Goal: Share content: Share content

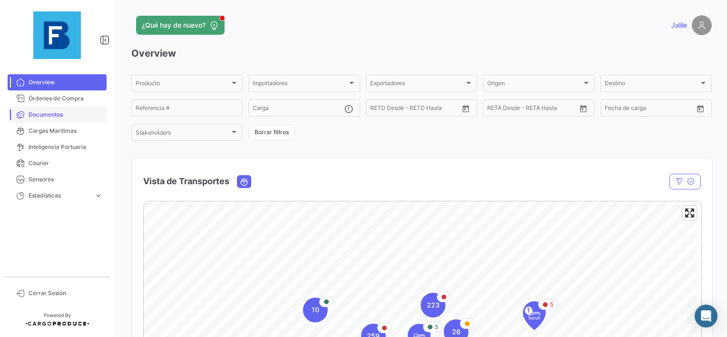
click at [44, 118] on span "Documentos" at bounding box center [66, 114] width 74 height 9
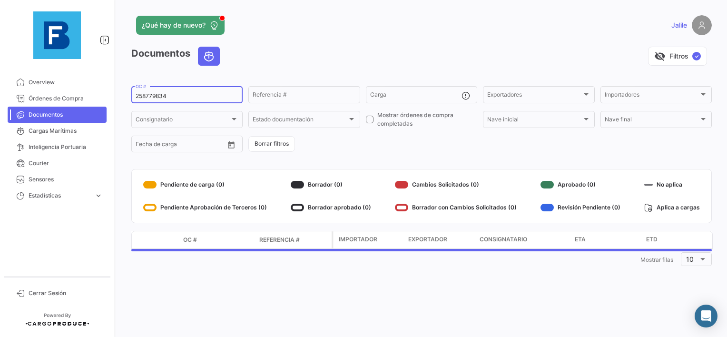
click at [147, 96] on input "258779834" at bounding box center [187, 96] width 103 height 7
paste input "EBKG13976210"
type input "EBKG13976210"
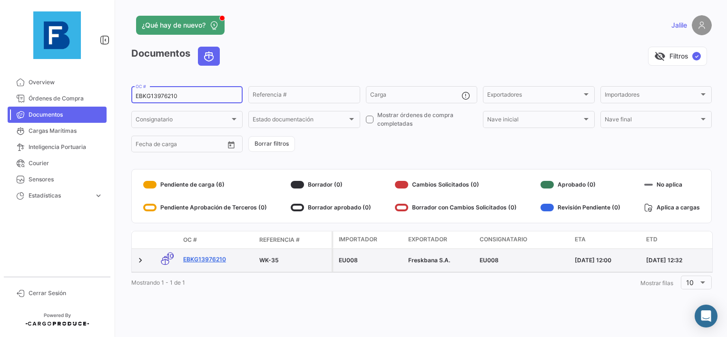
click at [205, 261] on link "EBKG13976210" at bounding box center [217, 259] width 68 height 9
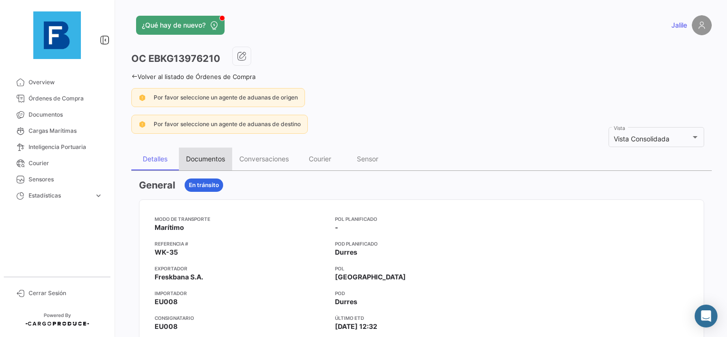
click at [207, 155] on div "Documentos" at bounding box center [205, 159] width 39 height 8
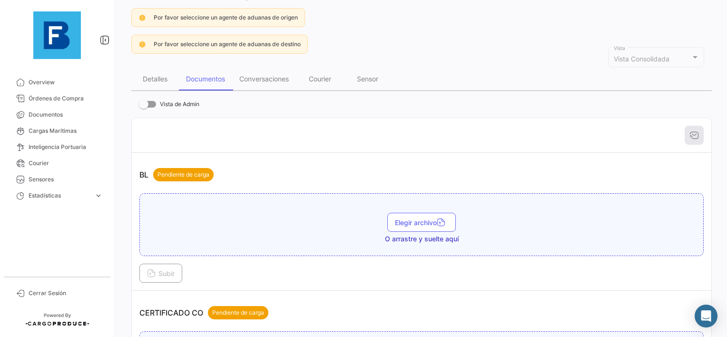
scroll to position [95, 0]
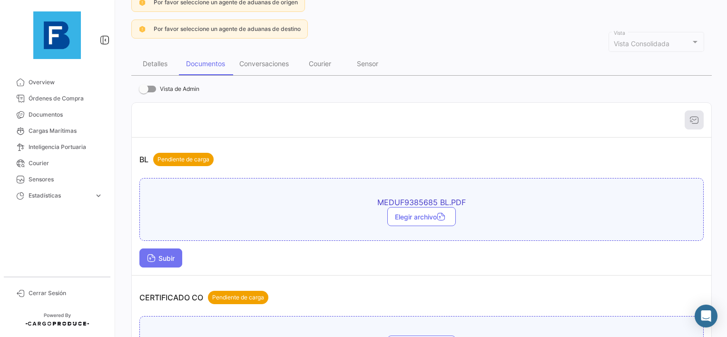
click at [166, 255] on span "Subir" at bounding box center [161, 258] width 28 height 8
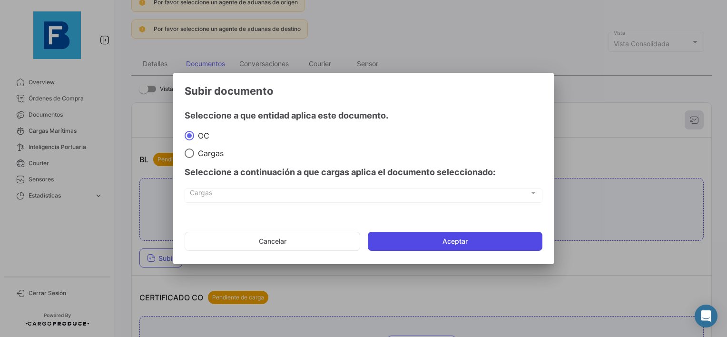
click at [441, 240] on button "Aceptar" at bounding box center [455, 241] width 175 height 19
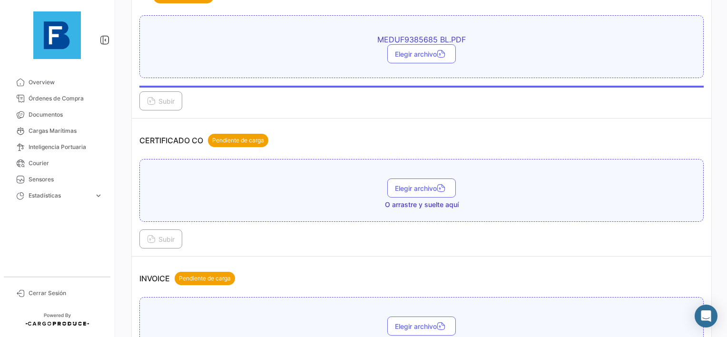
scroll to position [285, 0]
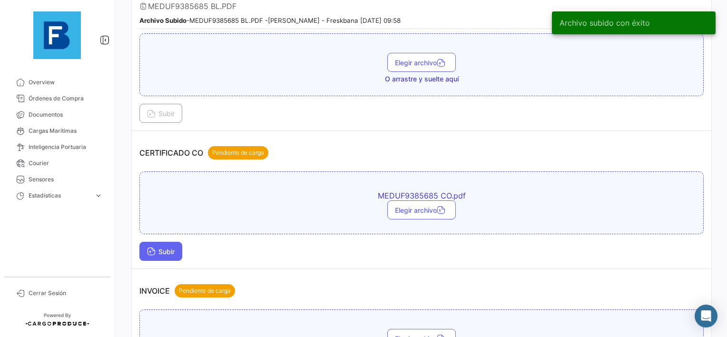
click at [154, 251] on icon at bounding box center [151, 252] width 9 height 9
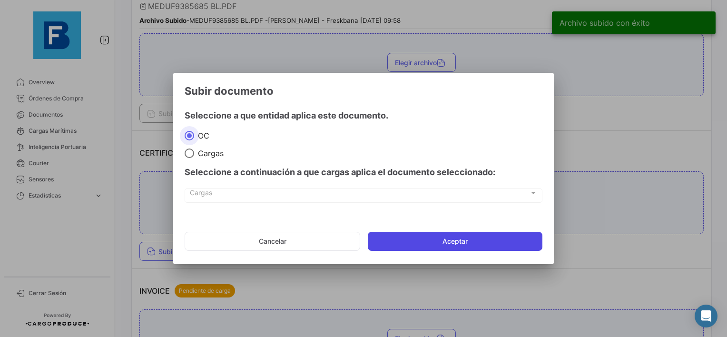
click at [444, 240] on button "Aceptar" at bounding box center [455, 241] width 175 height 19
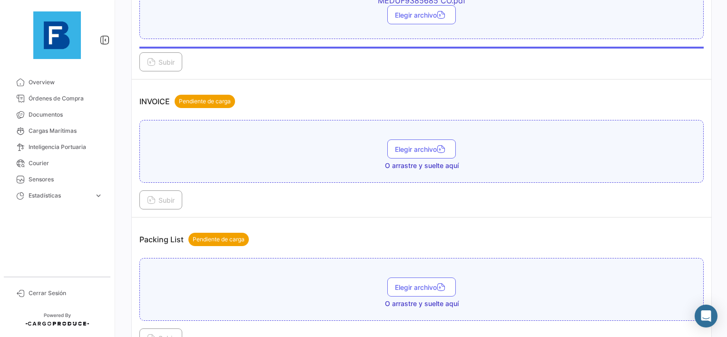
scroll to position [571, 0]
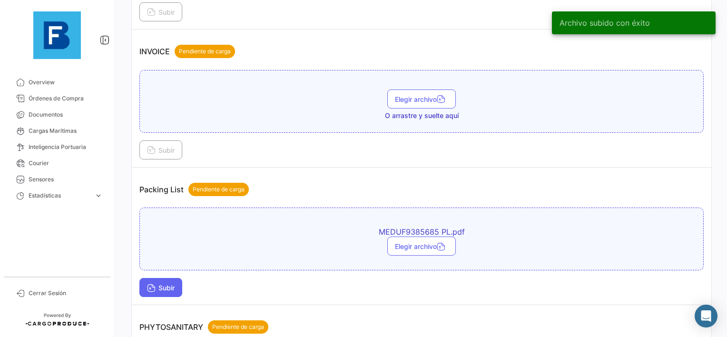
click at [173, 288] on button "Subir" at bounding box center [160, 287] width 43 height 19
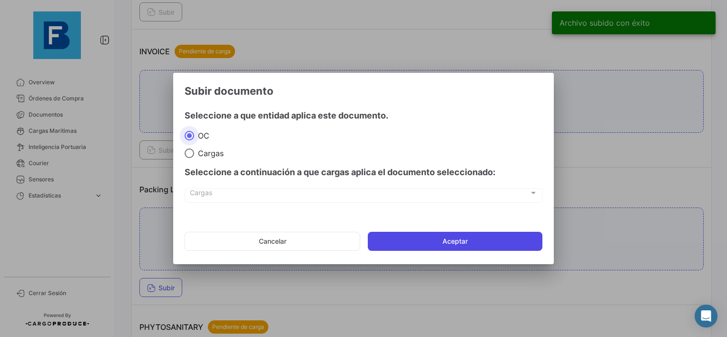
click at [449, 242] on button "Aceptar" at bounding box center [455, 241] width 175 height 19
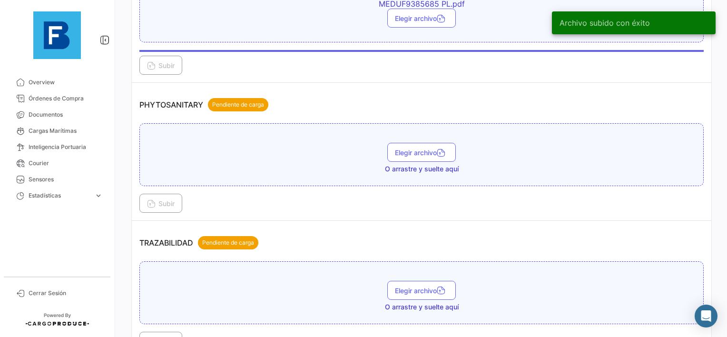
scroll to position [809, 0]
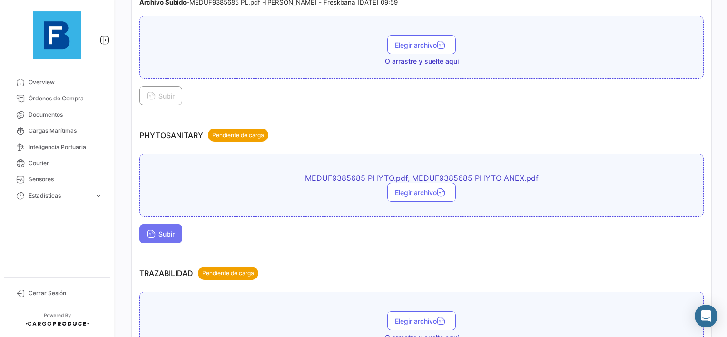
click at [146, 234] on button "Subir" at bounding box center [160, 233] width 43 height 19
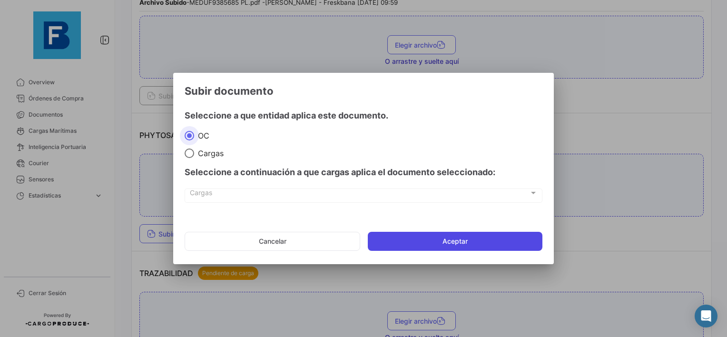
click at [412, 236] on button "Aceptar" at bounding box center [455, 241] width 175 height 19
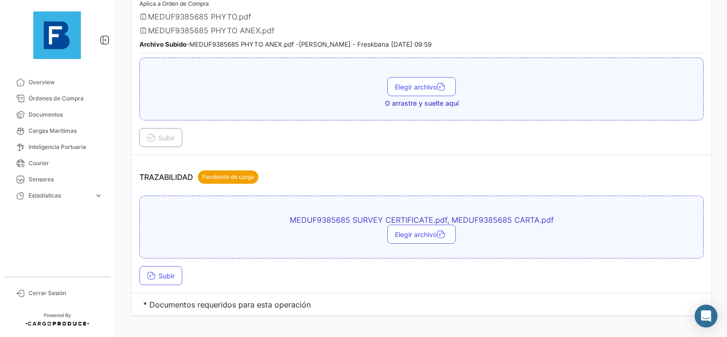
scroll to position [965, 0]
click at [162, 271] on span "Subir" at bounding box center [161, 275] width 28 height 8
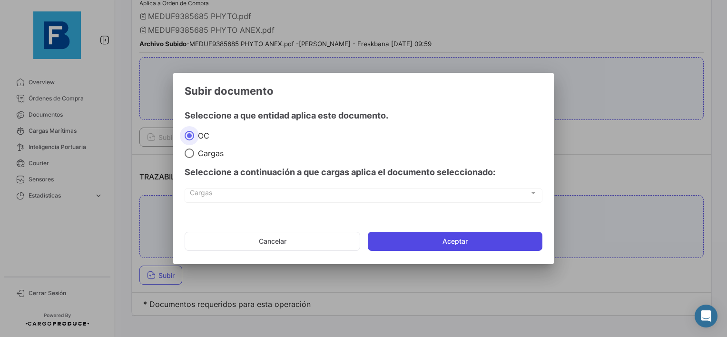
click at [434, 242] on button "Aceptar" at bounding box center [455, 241] width 175 height 19
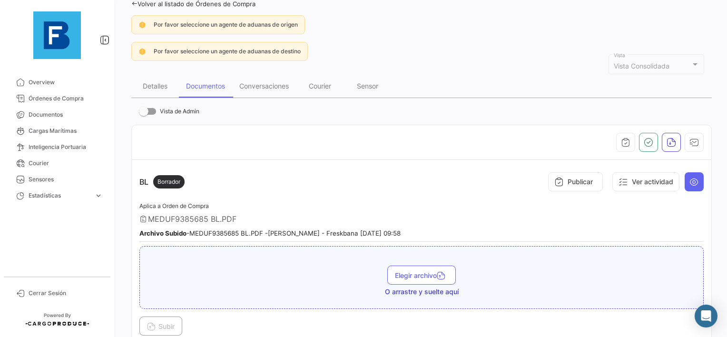
scroll to position [71, 0]
click at [621, 142] on icon "button" at bounding box center [626, 144] width 10 height 10
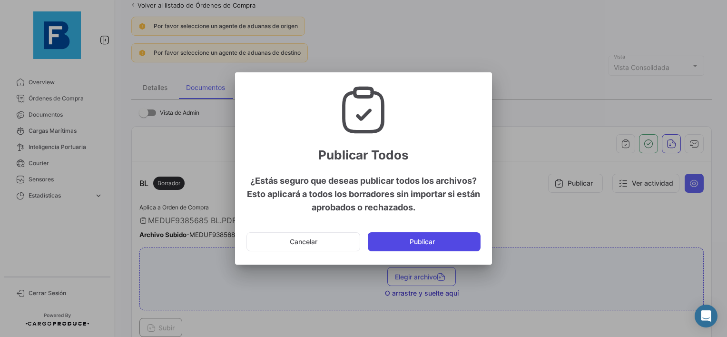
click at [464, 244] on button "Publicar" at bounding box center [424, 241] width 113 height 19
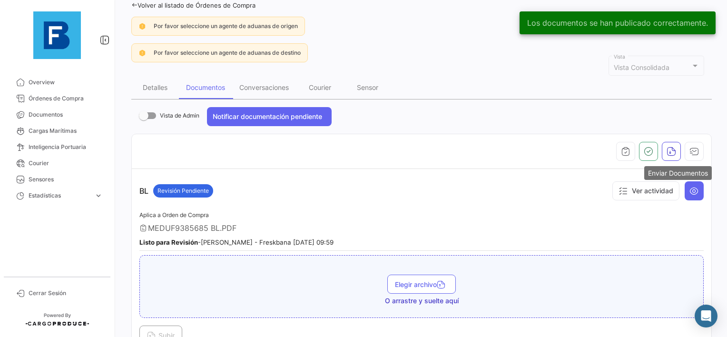
click at [696, 145] on button "button" at bounding box center [693, 151] width 19 height 19
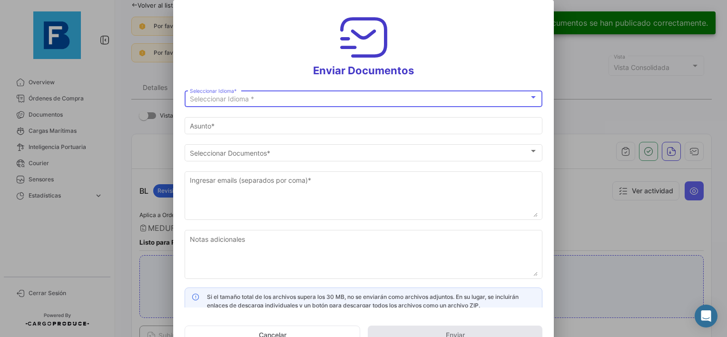
click at [304, 100] on div "Seleccionar Idioma *" at bounding box center [359, 99] width 339 height 8
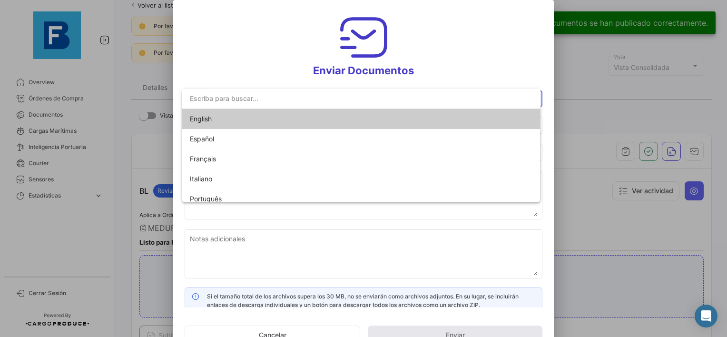
click at [264, 118] on span "English" at bounding box center [256, 119] width 133 height 20
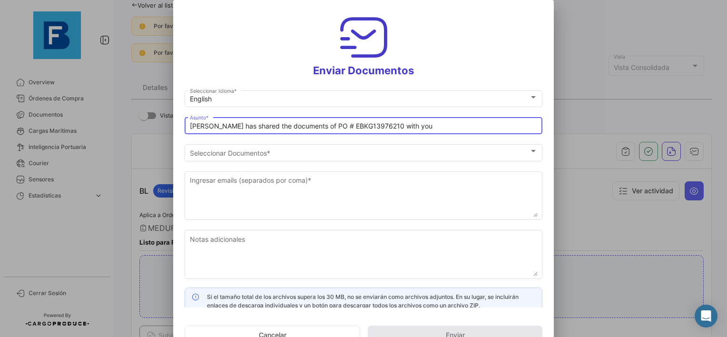
click at [190, 128] on input "[PERSON_NAME] has shared the documents of PO # EBKG13976210 with you" at bounding box center [364, 126] width 348 height 8
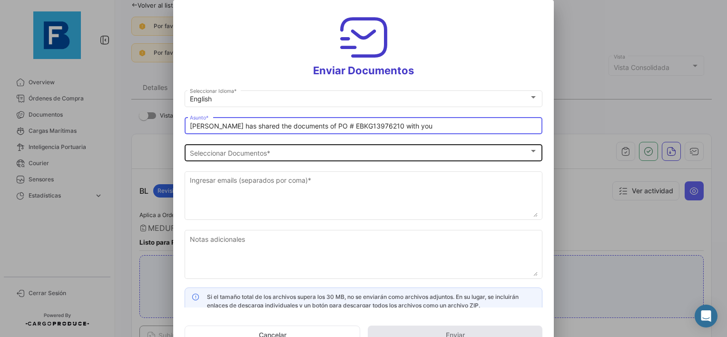
paste input "BANA KING LLC_FRESKBANA_DOCUMENTS_WK XX"
type input "BANA KING LLC_FRESKBANA_DOCUMENTS_WK 35// [PERSON_NAME] has shared the document…"
click at [356, 148] on div "Seleccionar Documentos Seleccionar Documentos *" at bounding box center [364, 151] width 348 height 19
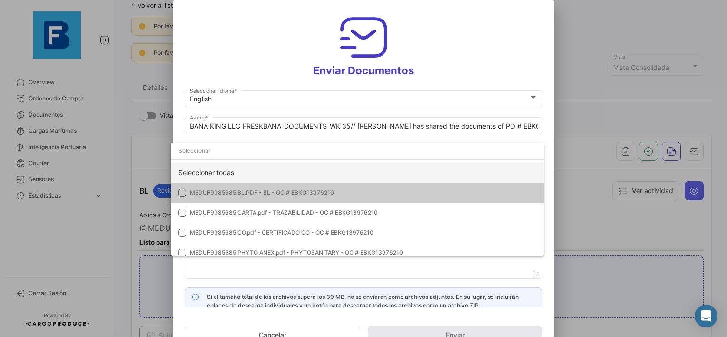
click at [219, 175] on div "Seleccionar todas" at bounding box center [357, 173] width 373 height 20
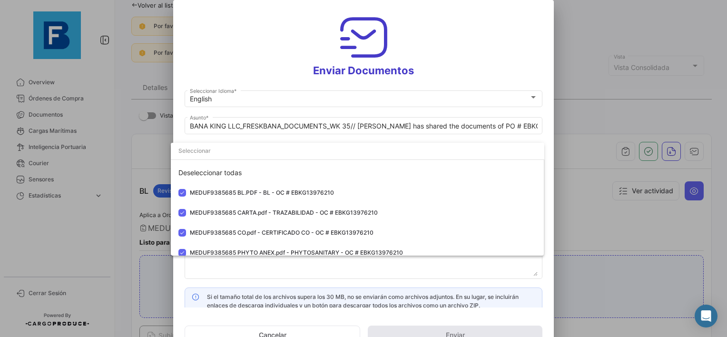
click at [211, 271] on div at bounding box center [363, 168] width 727 height 337
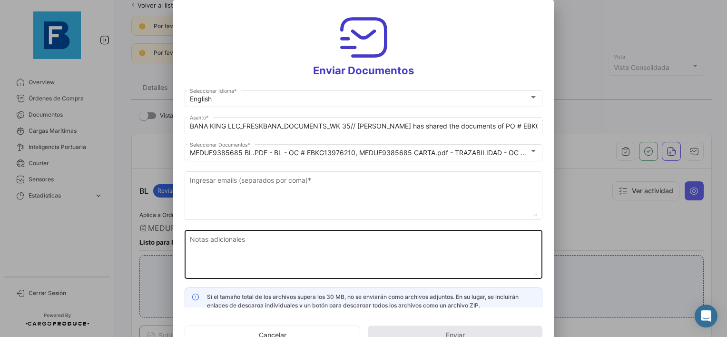
click at [228, 252] on textarea "Notas adicionales" at bounding box center [364, 255] width 348 height 42
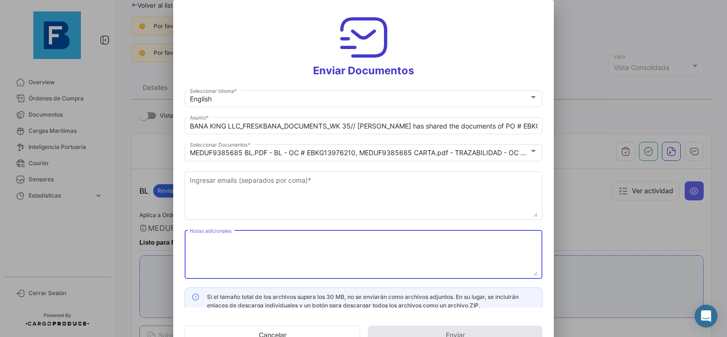
paste textarea "BANA KING LLC_FRESKBANA_DOCUMENTS_WK XX"
type textarea "BANA KING LLC_FRESKBANA_DOCUMENTS_WK 35"
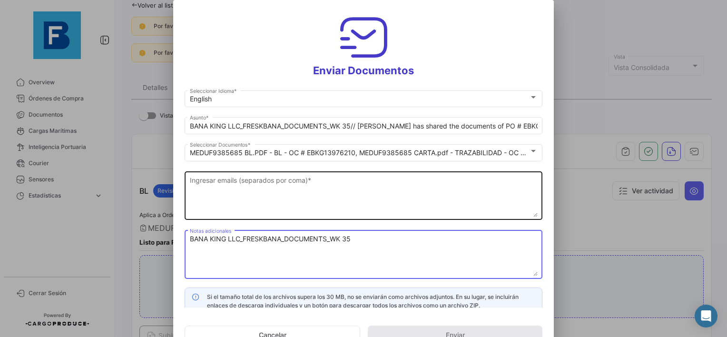
click at [279, 175] on textarea "Ingresar emails (separados por coma) *" at bounding box center [364, 196] width 348 height 42
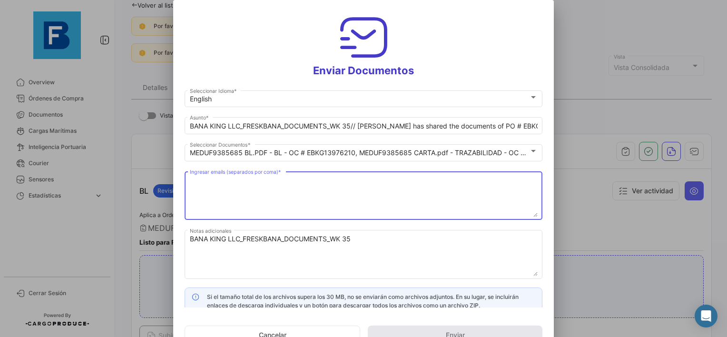
paste textarea "[EMAIL_ADDRESS][DOMAIN_NAME],[EMAIL_ADDRESS][DOMAIN_NAME],[EMAIL_ADDRESS][DOMAI…"
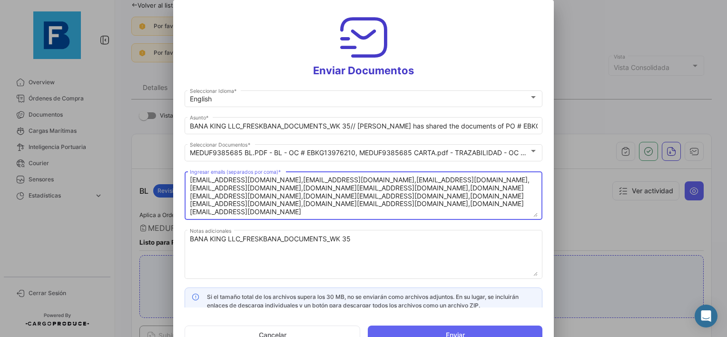
type textarea "[EMAIL_ADDRESS][DOMAIN_NAME],[EMAIL_ADDRESS][DOMAIN_NAME],[EMAIL_ADDRESS][DOMAI…"
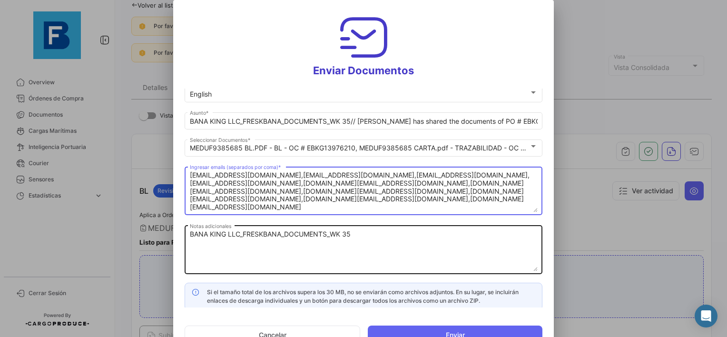
scroll to position [7, 0]
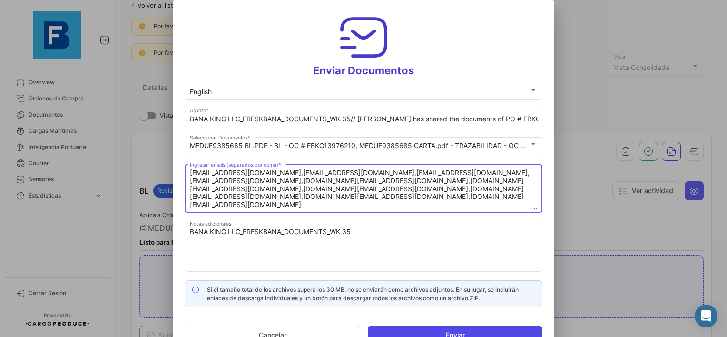
click at [439, 326] on button "Enviar" at bounding box center [455, 334] width 175 height 19
